Goal: Task Accomplishment & Management: Use online tool/utility

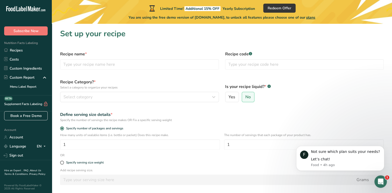
click at [379, 184] on icon "Open Intercom Messenger" at bounding box center [380, 182] width 9 height 9
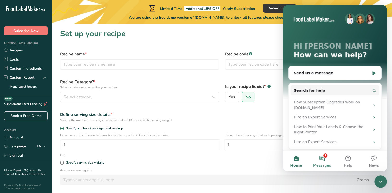
click at [322, 159] on button "1 Messages" at bounding box center [322, 161] width 26 height 21
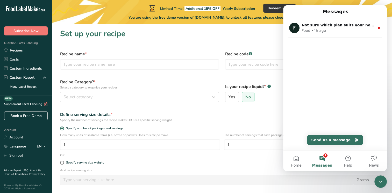
click at [229, 173] on div "Add recipe serving size. Grams kg mg mcg lb oz l mL fl oz tbsp tsp cup qt gallon" at bounding box center [222, 178] width 330 height 20
click at [318, 158] on button "1 Messages" at bounding box center [322, 161] width 26 height 21
click at [383, 184] on icon "Close Intercom Messenger" at bounding box center [380, 182] width 6 height 6
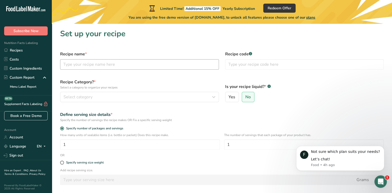
click at [86, 68] on input "text" at bounding box center [139, 64] width 159 height 10
type input "[PERSON_NAME] sauce"
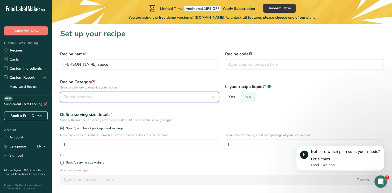
click at [90, 95] on span "Select category" at bounding box center [77, 97] width 29 height 6
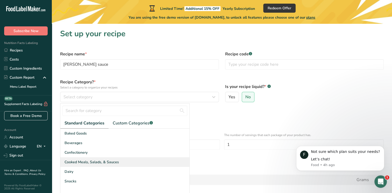
click at [105, 162] on span "Cooked Meals, Salads, & Sauces" at bounding box center [91, 161] width 54 height 5
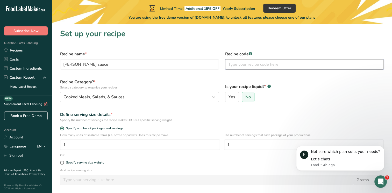
click at [272, 66] on input "text" at bounding box center [304, 64] width 159 height 10
type input "002"
click at [228, 97] on span "Yes" at bounding box center [231, 96] width 7 height 5
click at [228, 97] on input "Yes" at bounding box center [226, 97] width 3 height 3
radio input "true"
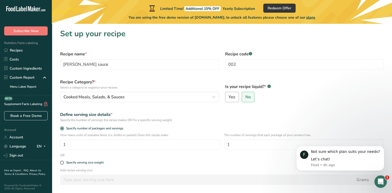
radio input "false"
select select "22"
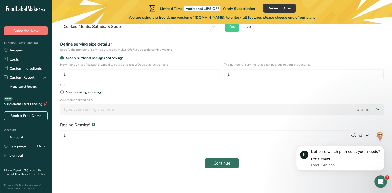
scroll to position [71, 0]
click at [214, 168] on button "Continue" at bounding box center [222, 163] width 34 height 10
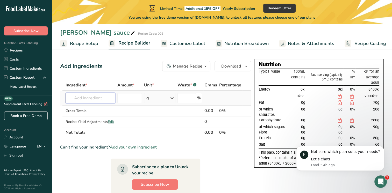
click at [93, 99] on input "text" at bounding box center [90, 98] width 50 height 10
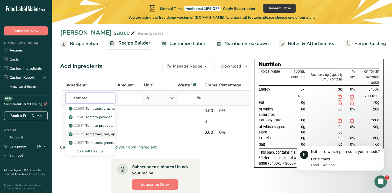
type input "tomato"
click at [102, 136] on p "11529 Tomatoes, red, ripe, raw, year round average" at bounding box center [115, 133] width 90 height 5
type input "Tomatoes, red, ripe, raw, year round average"
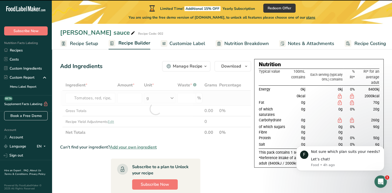
type input "0"
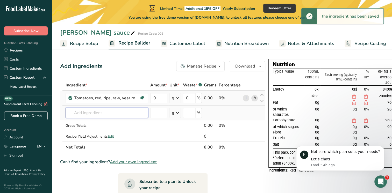
click at [80, 111] on input "text" at bounding box center [106, 113] width 83 height 10
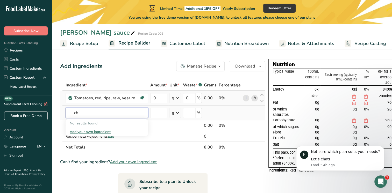
type input "c"
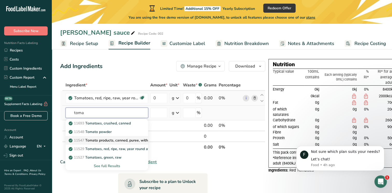
type input "toma"
click at [121, 140] on p "11547 Tomato products, canned, puree, without salt added" at bounding box center [121, 140] width 102 height 5
type input "Tomato products, canned, puree, without salt added"
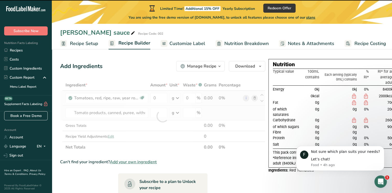
type input "0"
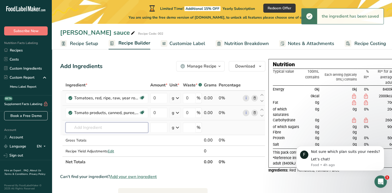
click at [109, 130] on input "text" at bounding box center [106, 127] width 83 height 10
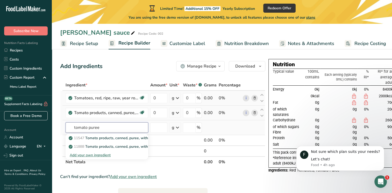
click at [107, 129] on input "tomato puree" at bounding box center [106, 127] width 83 height 10
type input "tomato puree"
click at [183, 176] on div "Can't find your ingredient? Add your own ingredient" at bounding box center [162, 177] width 205 height 6
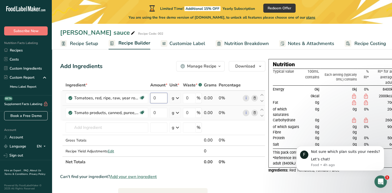
click at [156, 99] on input "0" at bounding box center [158, 98] width 17 height 10
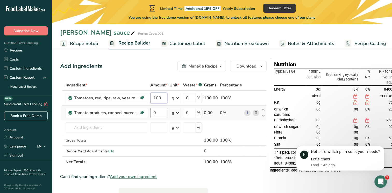
type input "100"
click at [157, 112] on div "Ingredient * Amount * Unit * Waste * .a-a{fill:#347362;}.b-a{fill:#fff;} Grams …" at bounding box center [163, 124] width 206 height 88
type input "200"
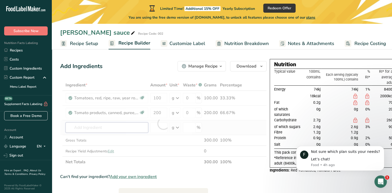
click at [91, 129] on div "Ingredient * Amount * Unit * Waste * .a-a{fill:#347362;}.b-a{fill:#fff;} Grams …" at bounding box center [163, 124] width 206 height 88
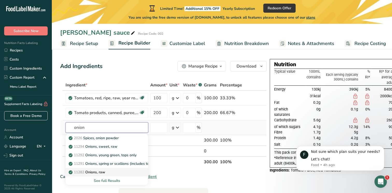
type input "onion"
click at [104, 172] on p "11282 Onions, raw" at bounding box center [87, 172] width 35 height 5
type input "Onions, raw"
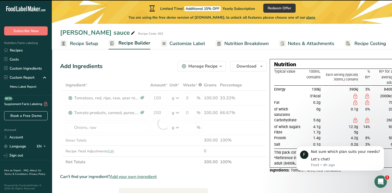
type input "0"
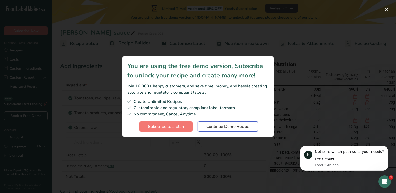
click at [224, 127] on span "Continue Demo Recipe" at bounding box center [227, 126] width 43 height 6
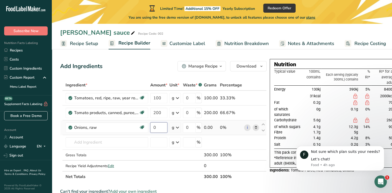
click at [156, 129] on input "0" at bounding box center [158, 127] width 17 height 10
type input "50"
click at [93, 144] on div "Ingredient * Amount * Unit * Waste * .a-a{fill:#347362;}.b-a{fill:#fff;} Grams …" at bounding box center [163, 131] width 206 height 103
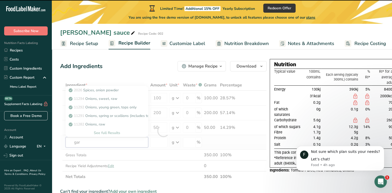
type input "garl"
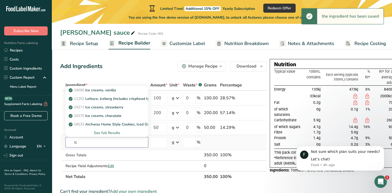
type input "i"
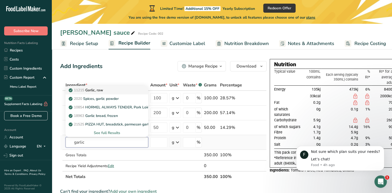
type input "garlic"
drag, startPoint x: 98, startPoint y: 90, endPoint x: 187, endPoint y: 139, distance: 102.4
click at [187, 139] on input "number" at bounding box center [189, 142] width 13 height 10
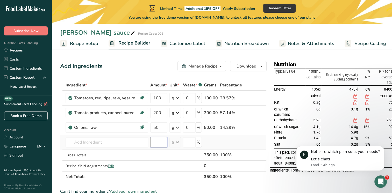
click at [154, 140] on input "number" at bounding box center [158, 142] width 17 height 10
type input "25"
click at [104, 143] on input "text" at bounding box center [106, 142] width 83 height 10
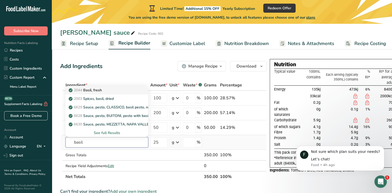
type input "basil"
click at [100, 91] on p "2044 Basil, fresh" at bounding box center [86, 89] width 32 height 5
type input "Basil, fresh"
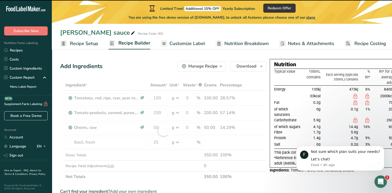
type input "0"
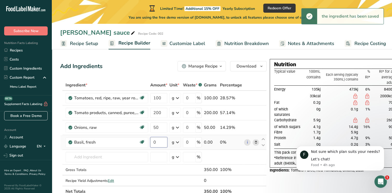
click at [158, 143] on input "0" at bounding box center [158, 142] width 17 height 10
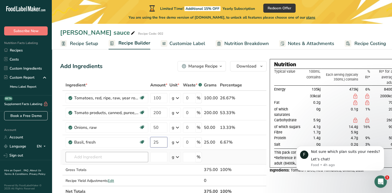
type input "25"
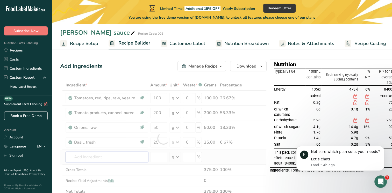
click at [107, 157] on div "Ingredient * Amount * Unit * Waste * .a-a{fill:#347362;}.b-a{fill:#fff;} Grams …" at bounding box center [163, 138] width 206 height 117
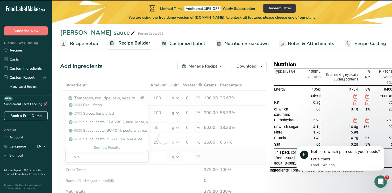
type input "wat"
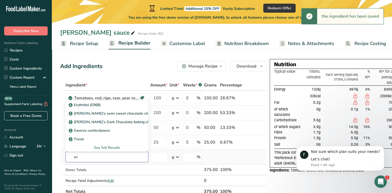
type input "e"
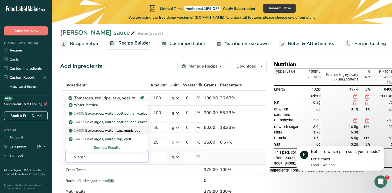
type input "water"
drag, startPoint x: 114, startPoint y: 130, endPoint x: 100, endPoint y: 131, distance: 14.2
click at [100, 131] on p "14429 [GEOGRAPHIC_DATA], water, tap, municipal" at bounding box center [105, 130] width 70 height 5
type input "Beverages, water, tap, municipal"
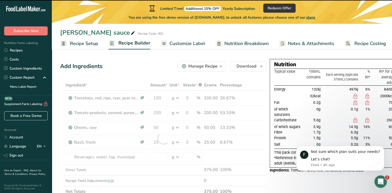
type input "0"
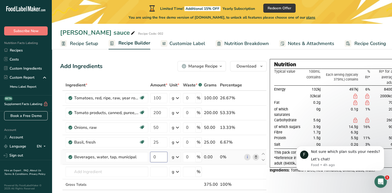
click at [158, 159] on input "0" at bounding box center [158, 157] width 17 height 10
type input "200"
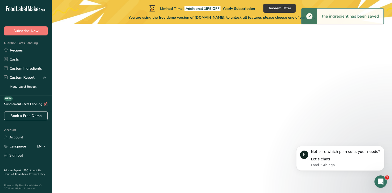
type input "a"
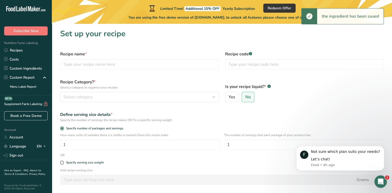
scroll to position [42, 0]
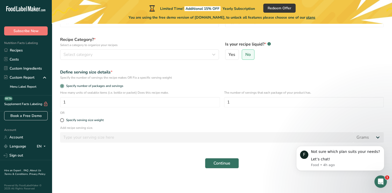
click at [97, 177] on main "Limited Time! Additional 15% OFF Yearly Subscription Redeem Offer You are using…" at bounding box center [196, 76] width 392 height 236
click at [217, 162] on span "Continue" at bounding box center [221, 163] width 17 height 6
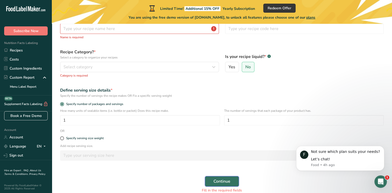
scroll to position [61, 0]
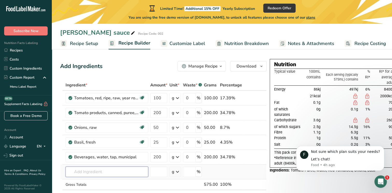
click at [84, 172] on input "text" at bounding box center [106, 172] width 83 height 10
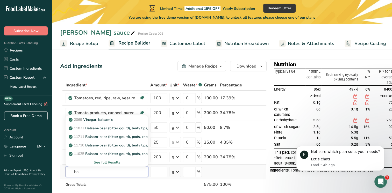
type input "b"
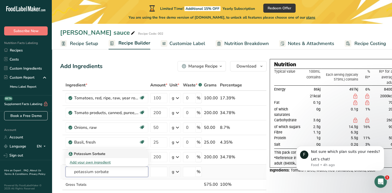
type input "potassium sorbate"
click at [80, 153] on p "Potassium Sorbate" at bounding box center [88, 153] width 36 height 5
type input "Potassium Sorbate"
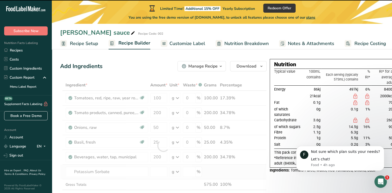
type input "0"
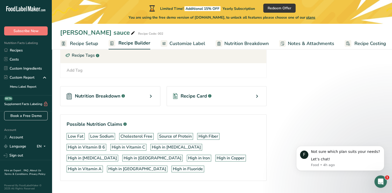
scroll to position [239, 0]
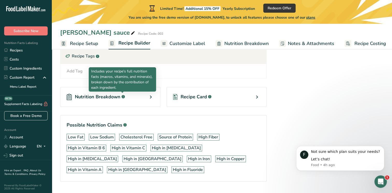
click at [120, 96] on div ".a-a{fill:#347362;}.b-a{fill:#fff;}" at bounding box center [122, 97] width 4 height 6
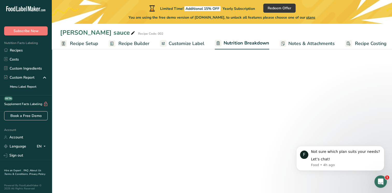
select select "Calories"
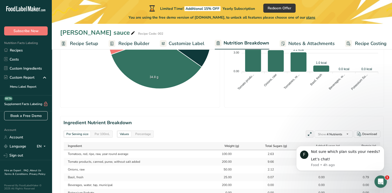
scroll to position [8, 0]
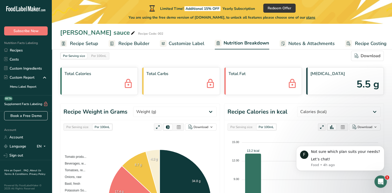
click at [143, 42] on span "Recipe Builder" at bounding box center [133, 43] width 31 height 7
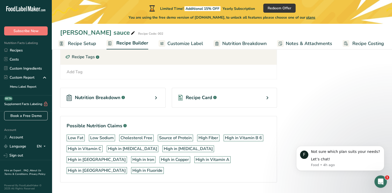
scroll to position [240, 0]
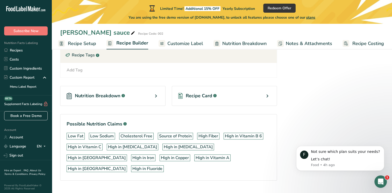
click at [193, 94] on span "Recipe Card" at bounding box center [199, 95] width 26 height 7
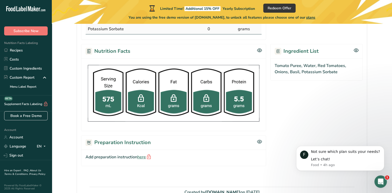
scroll to position [209, 0]
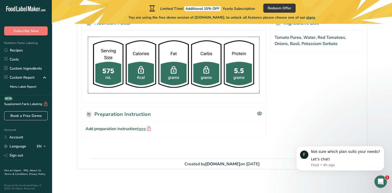
click at [142, 128] on span "here" at bounding box center [144, 129] width 14 height 7
click at [126, 113] on h2 "Preparation Instruction" at bounding box center [117, 115] width 65 height 8
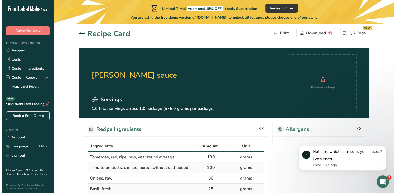
scroll to position [0, 0]
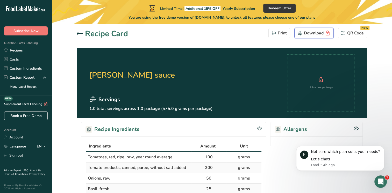
click at [315, 34] on div "Download" at bounding box center [313, 33] width 33 height 8
click at [349, 34] on div "QR Code NEW" at bounding box center [352, 33] width 23 height 6
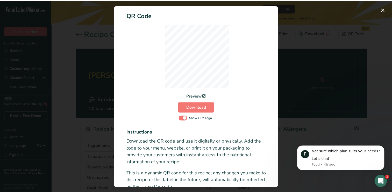
scroll to position [6, 0]
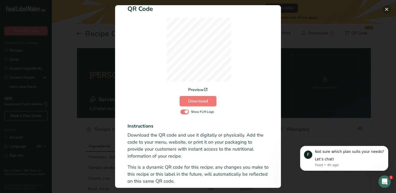
click at [384, 10] on button "Activity Log Modal" at bounding box center [386, 9] width 8 height 8
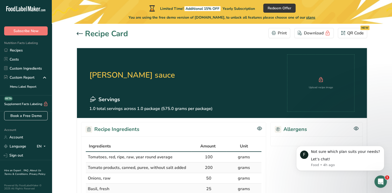
click at [95, 36] on h1 "Recipe Card" at bounding box center [106, 34] width 43 height 12
click at [79, 33] on icon at bounding box center [80, 33] width 6 height 3
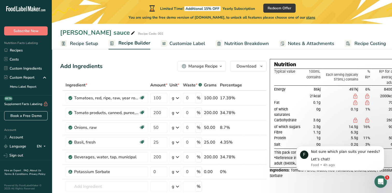
click at [195, 45] on span "Customize Label" at bounding box center [187, 43] width 36 height 7
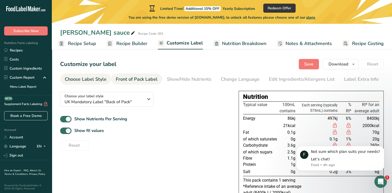
click at [137, 75] on link "Front of Pack Label" at bounding box center [137, 80] width 42 height 12
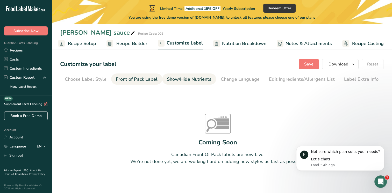
click at [187, 80] on div "Show/Hide Nutrients" at bounding box center [189, 79] width 45 height 7
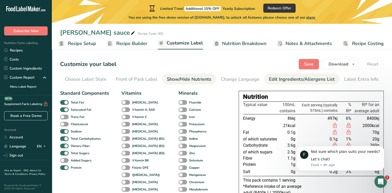
click at [295, 81] on div "Edit Ingredients/Allergens List" at bounding box center [302, 79] width 66 height 7
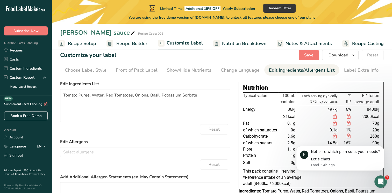
scroll to position [8, 0]
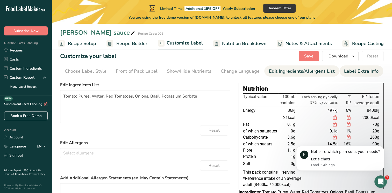
click at [356, 71] on div "Label Extra Info" at bounding box center [361, 71] width 34 height 7
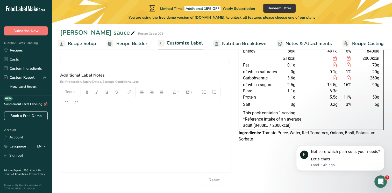
scroll to position [0, 0]
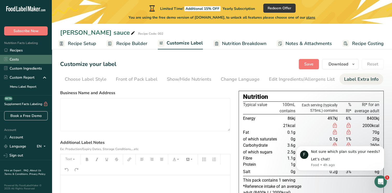
click at [14, 57] on link "Costs" at bounding box center [26, 59] width 52 height 9
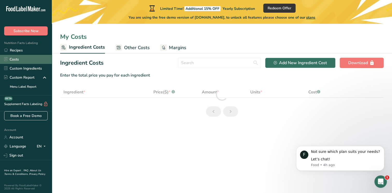
select select "1"
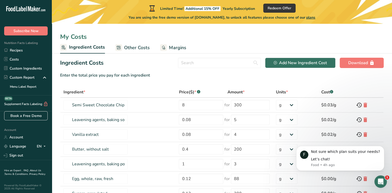
click at [138, 49] on span "Other Costs" at bounding box center [137, 47] width 26 height 7
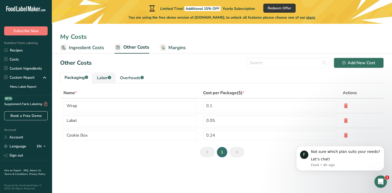
click at [101, 77] on div "Labor .a-a{fill:#347362;}.b-a{fill:#fff;}" at bounding box center [104, 78] width 14 height 6
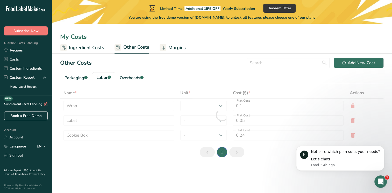
type input "[PERSON_NAME]"
type input "Chef"
type input "9.3"
select select "1"
type input "3"
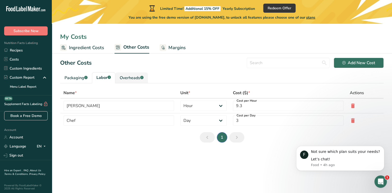
click at [127, 77] on div "Overheads .a-a{fill:#347362;}.b-a{fill:#fff;}" at bounding box center [132, 78] width 24 height 6
type input "Electricity"
type input "Gas"
type input "5"
type input "1"
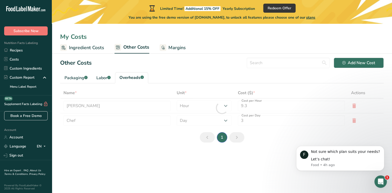
select select "1"
click at [176, 47] on span "Margins" at bounding box center [176, 47] width 17 height 7
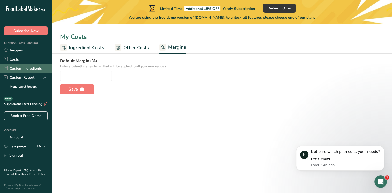
click at [19, 67] on link "Custom Ingredients" at bounding box center [26, 68] width 52 height 9
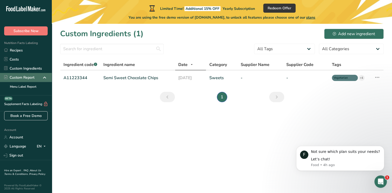
click at [17, 77] on div "Custom Report" at bounding box center [19, 77] width 30 height 5
click at [41, 78] on icon at bounding box center [44, 77] width 6 height 9
click at [18, 77] on div "Custom Report" at bounding box center [19, 77] width 30 height 5
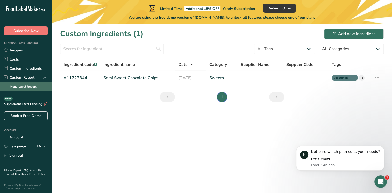
click at [18, 85] on link "Menu Label Report" at bounding box center [26, 86] width 52 height 9
